Goal: Find specific page/section: Find specific page/section

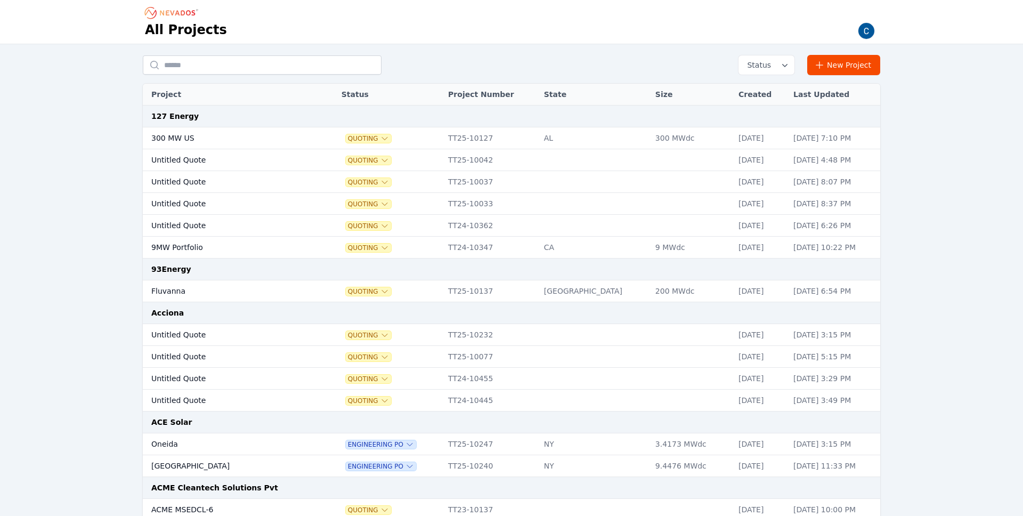
click at [859, 31] on img "button" at bounding box center [866, 30] width 17 height 17
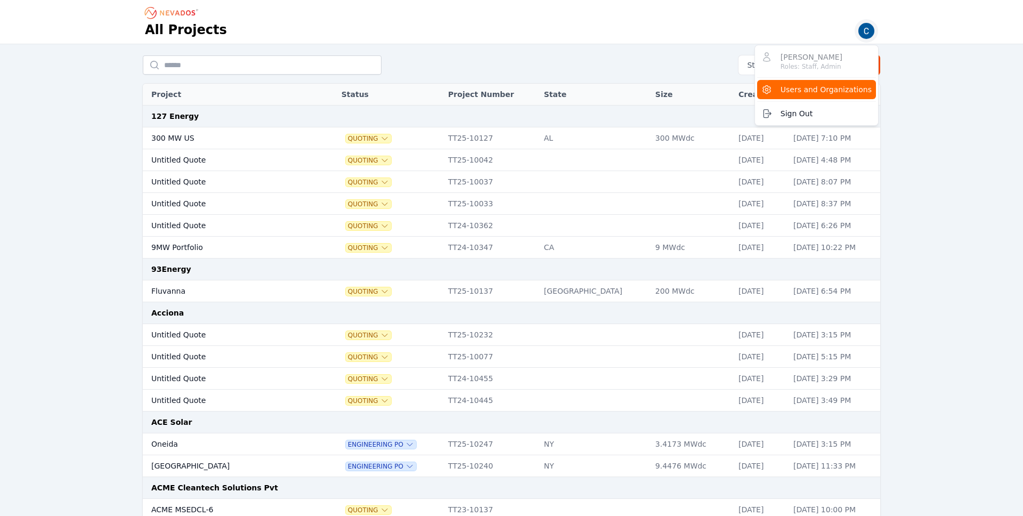
drag, startPoint x: 842, startPoint y: 85, endPoint x: 837, endPoint y: 86, distance: 6.1
click at [842, 85] on span "Users and Organizations" at bounding box center [826, 89] width 91 height 11
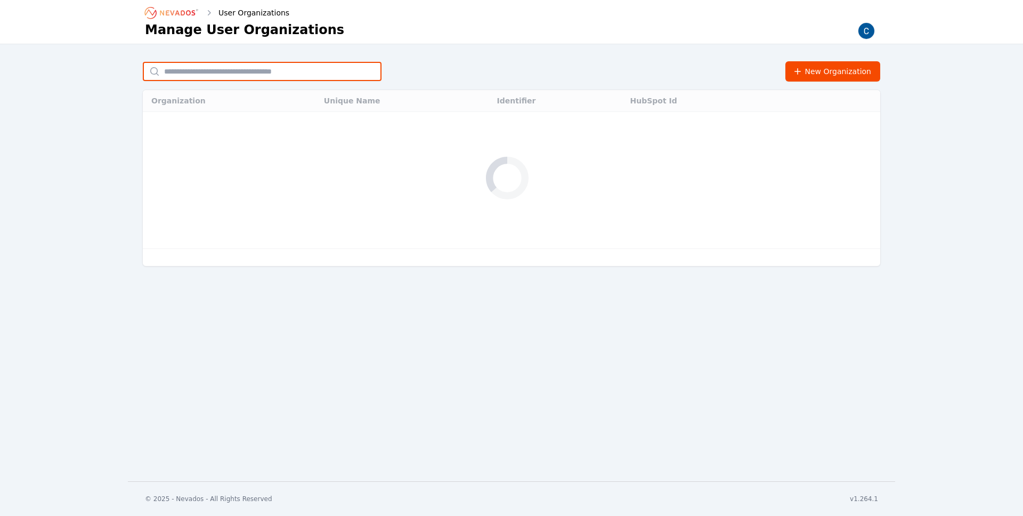
click at [248, 76] on input "text" at bounding box center [262, 71] width 239 height 19
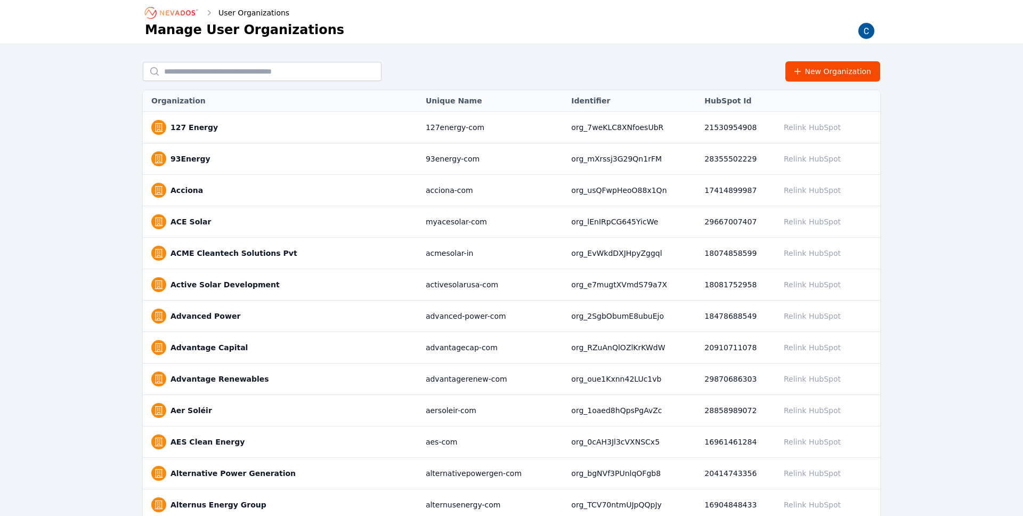
click at [172, 17] on icon "Breadcrumb" at bounding box center [172, 12] width 59 height 17
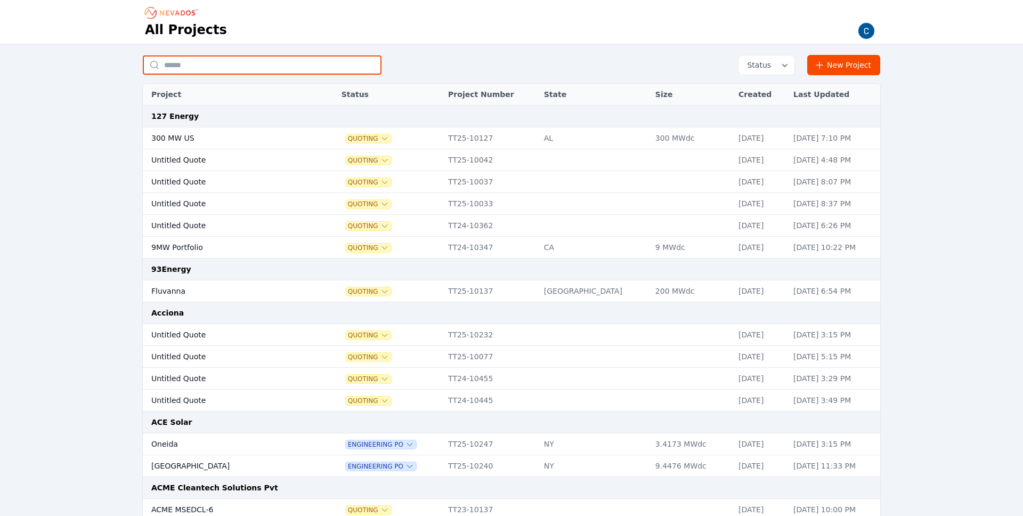
click at [219, 67] on input "text" at bounding box center [262, 64] width 239 height 19
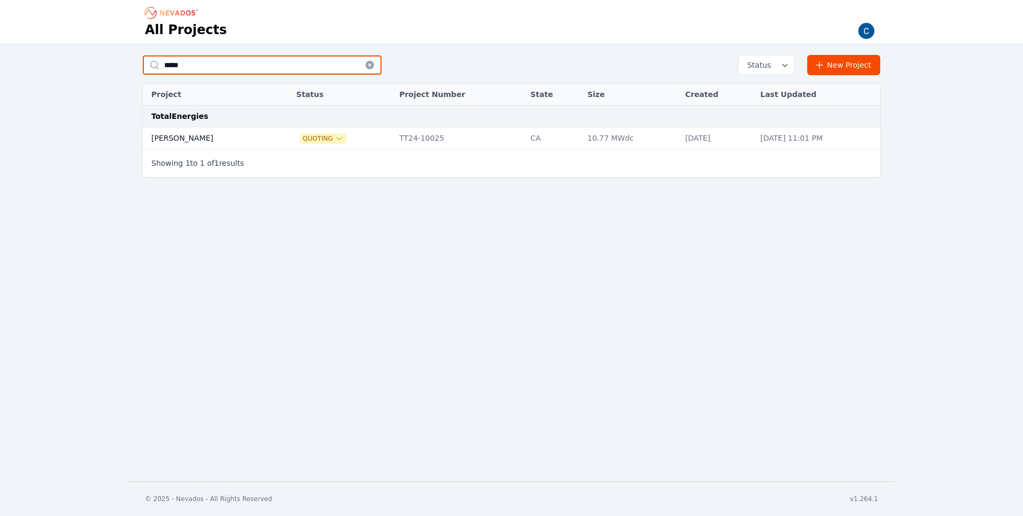
type input "*****"
click at [180, 139] on td "[PERSON_NAME]" at bounding box center [208, 138] width 130 height 22
click at [870, 31] on img "button" at bounding box center [866, 30] width 17 height 17
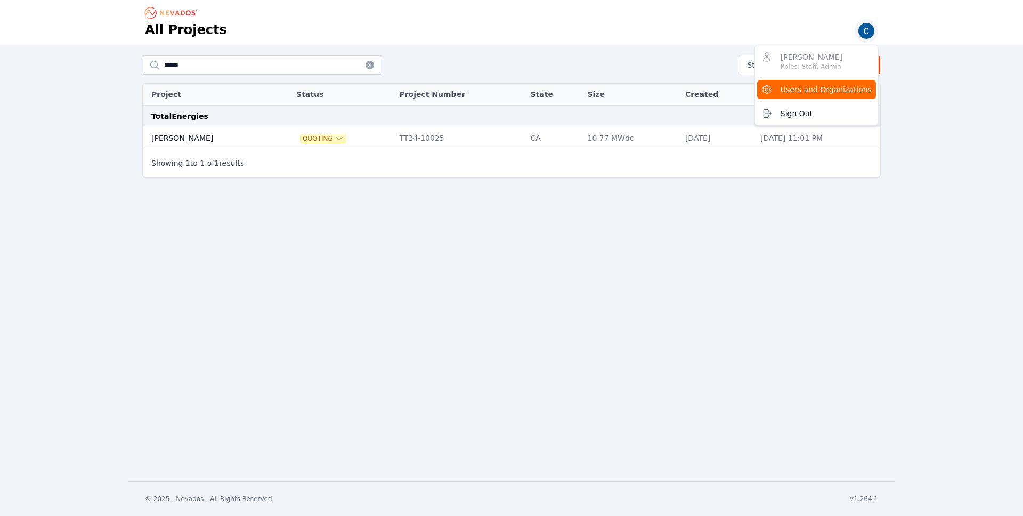
click at [816, 86] on span "Users and Organizations" at bounding box center [826, 89] width 91 height 11
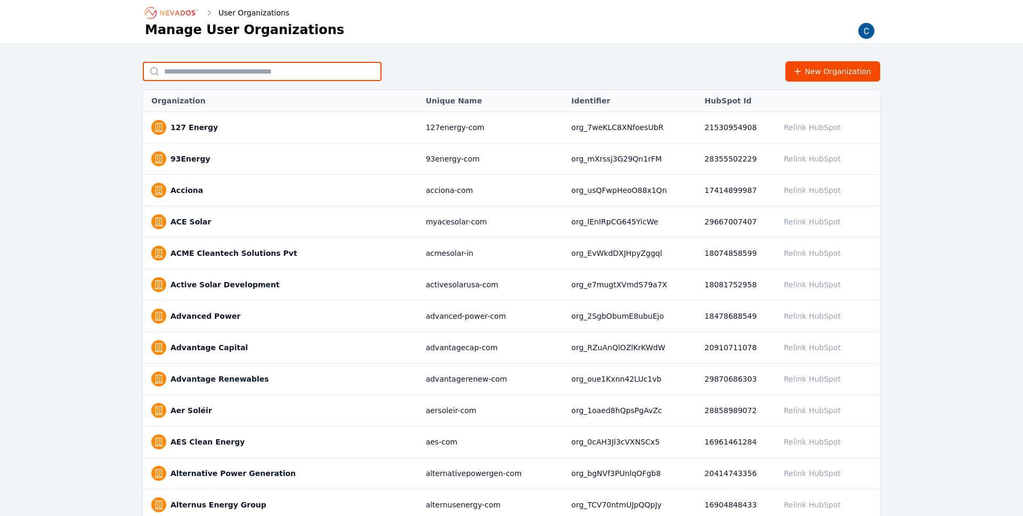
click at [286, 75] on input "text" at bounding box center [262, 71] width 239 height 19
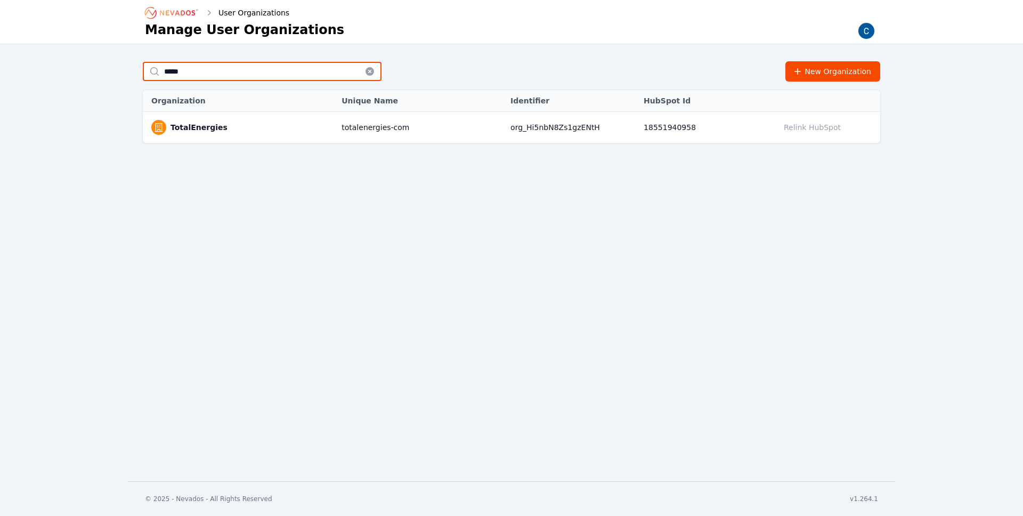
type input "*****"
click at [209, 130] on link "TotalEnergies" at bounding box center [199, 127] width 57 height 11
